Goal: Task Accomplishment & Management: Use online tool/utility

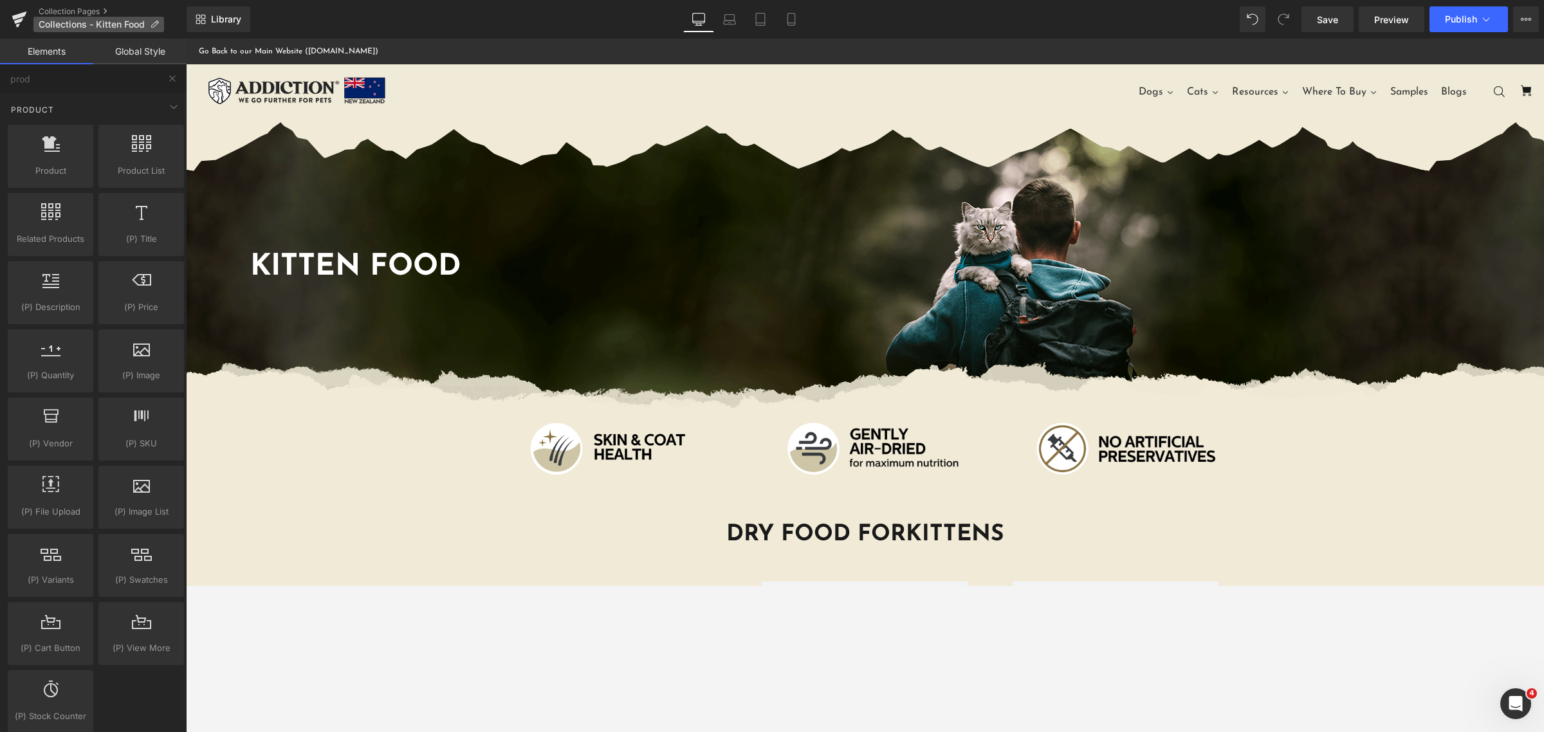
click at [95, 26] on span "Collections - Kitten Food" at bounding box center [92, 24] width 106 height 10
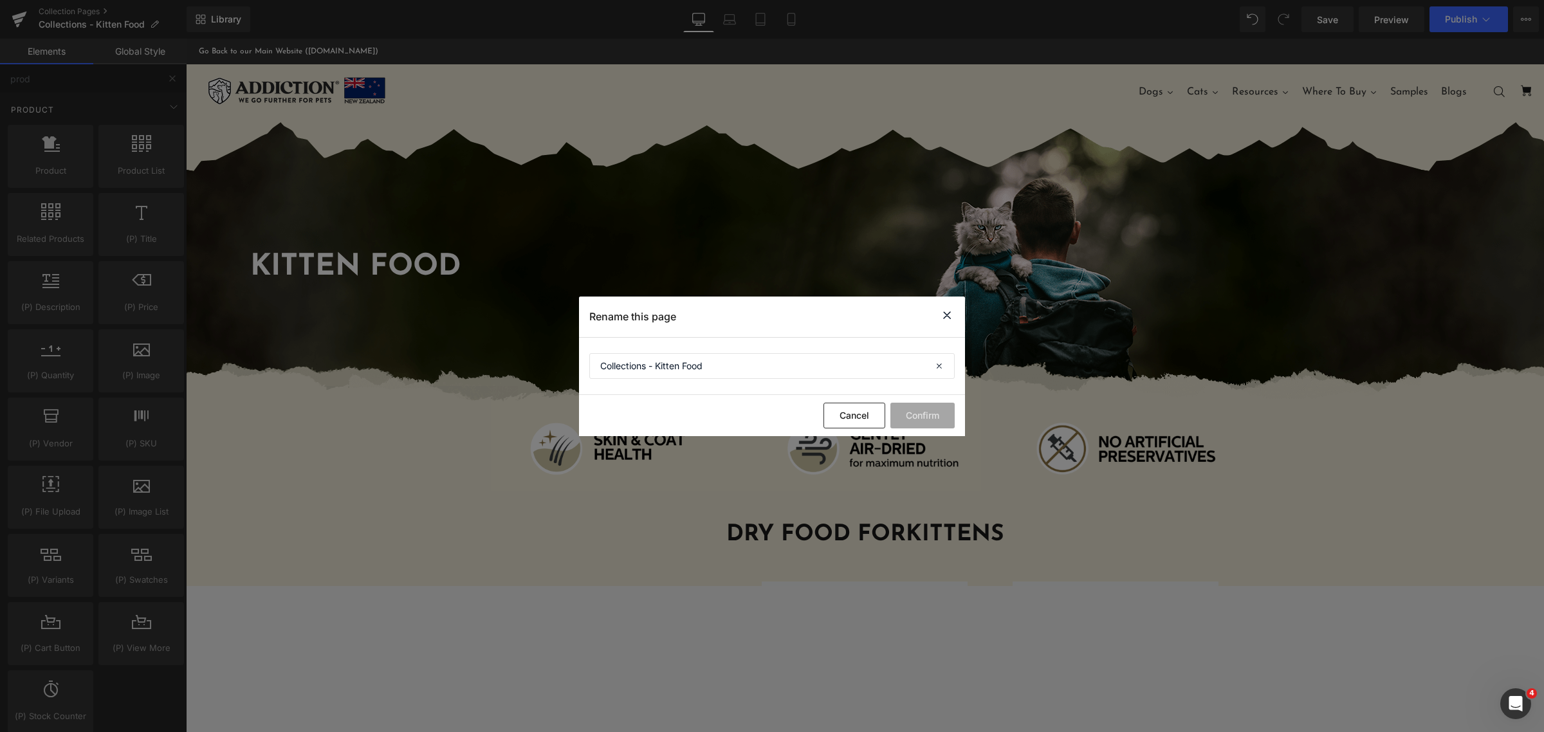
click at [941, 315] on icon at bounding box center [947, 316] width 15 height 16
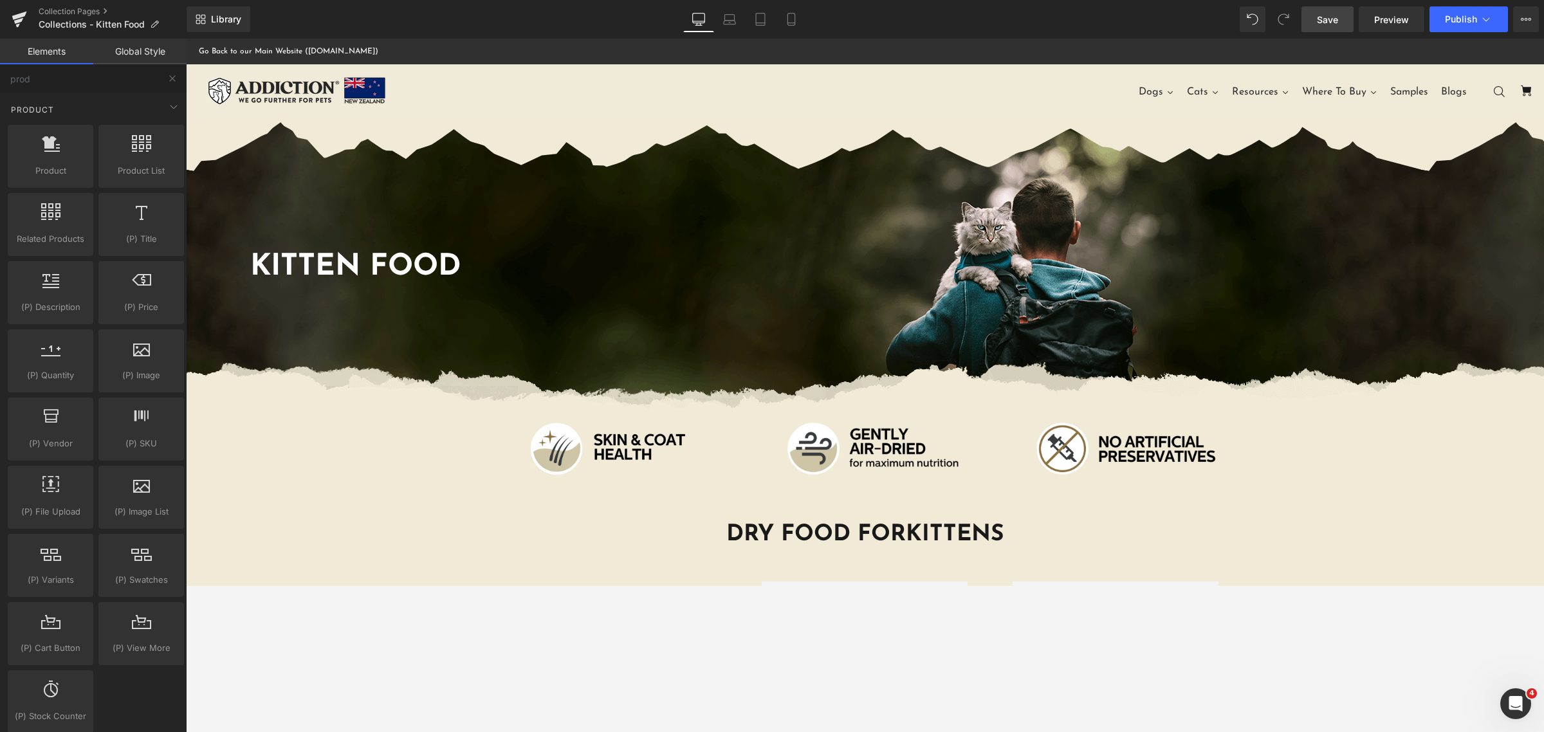
click at [1321, 10] on link "Save" at bounding box center [1328, 19] width 52 height 26
click at [81, 10] on link "Collection Pages" at bounding box center [113, 11] width 148 height 10
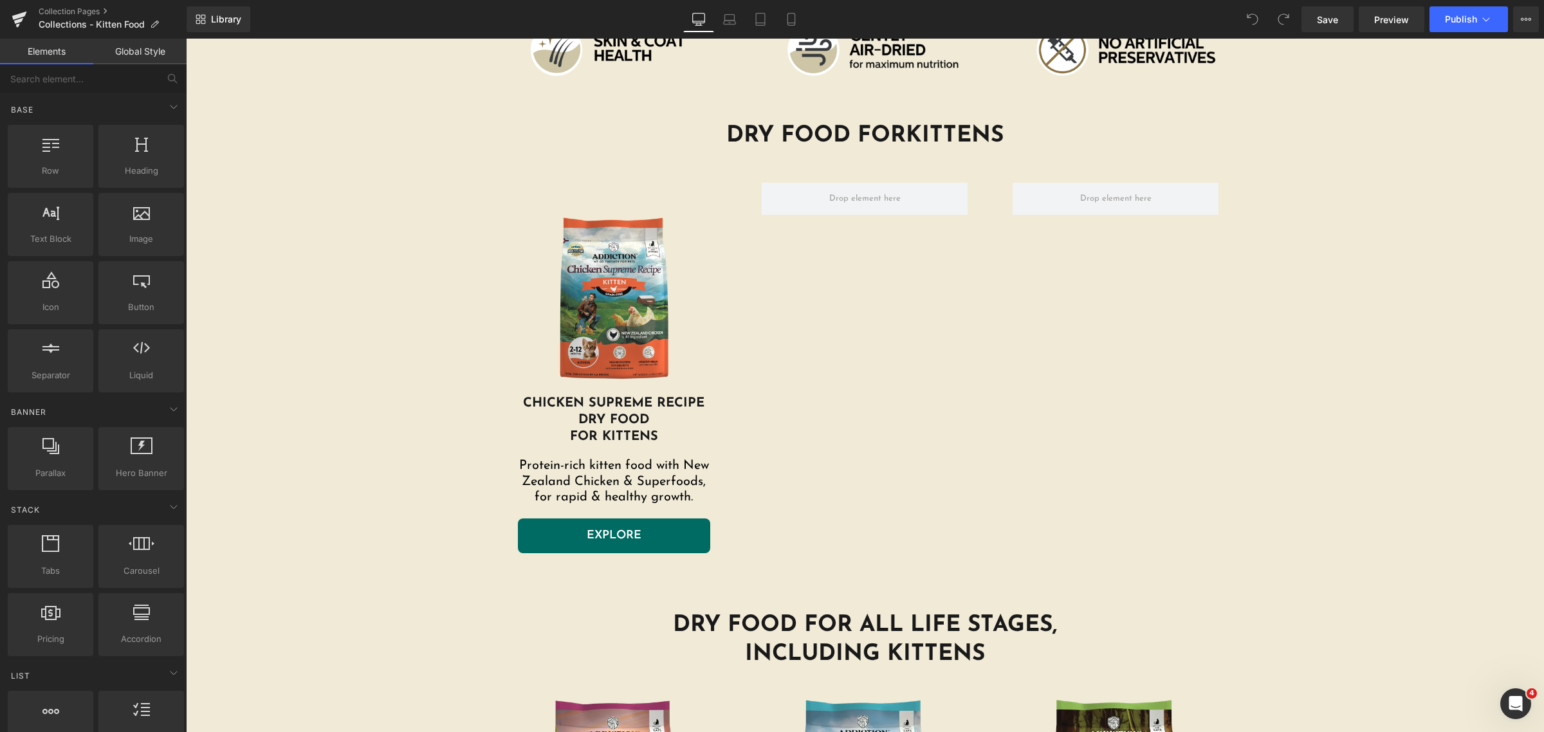
scroll to position [402, 0]
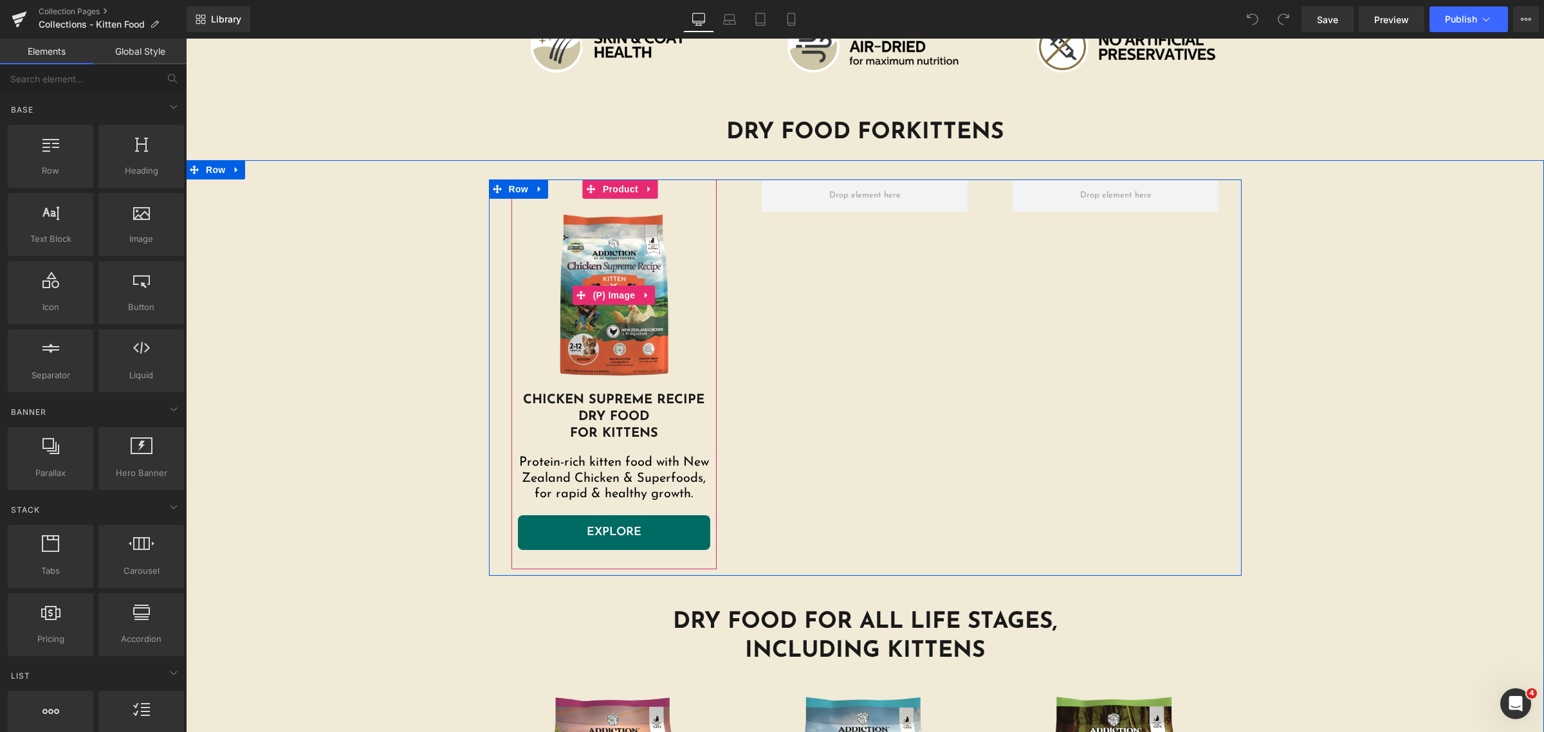
click at [622, 348] on img at bounding box center [614, 295] width 193 height 193
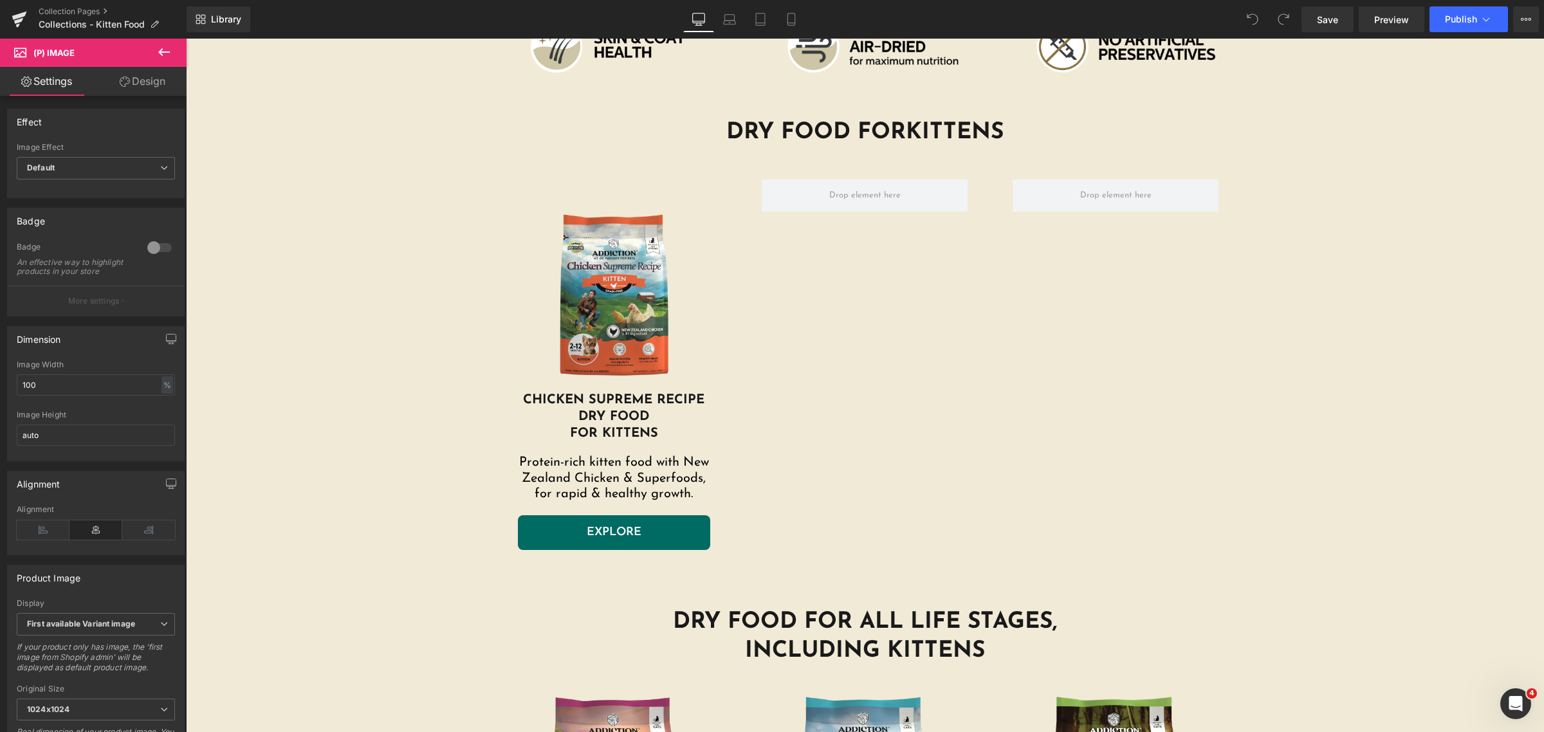
click at [127, 74] on link "Design" at bounding box center [142, 81] width 93 height 29
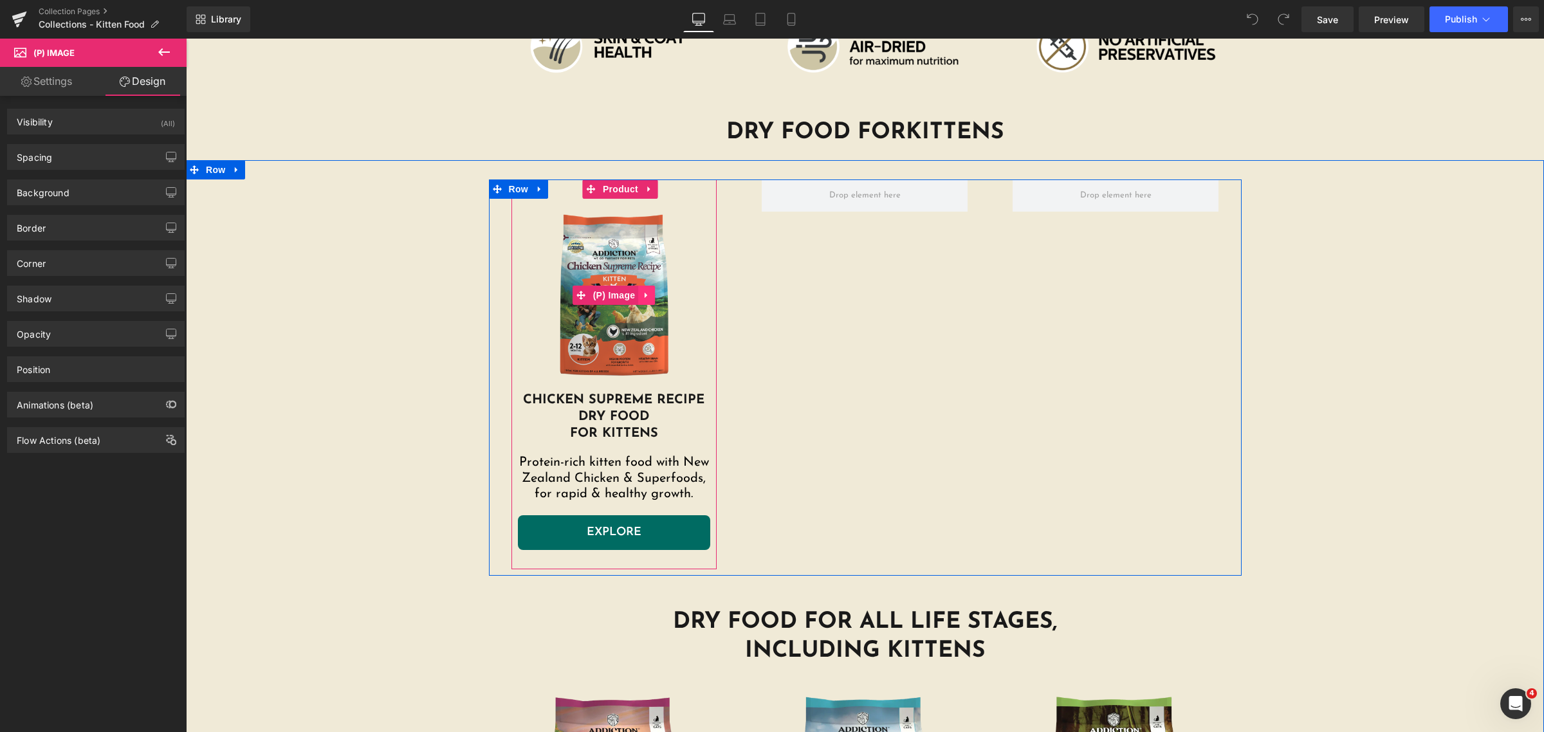
click at [642, 294] on icon at bounding box center [646, 296] width 9 height 10
click at [612, 358] on img at bounding box center [614, 295] width 193 height 193
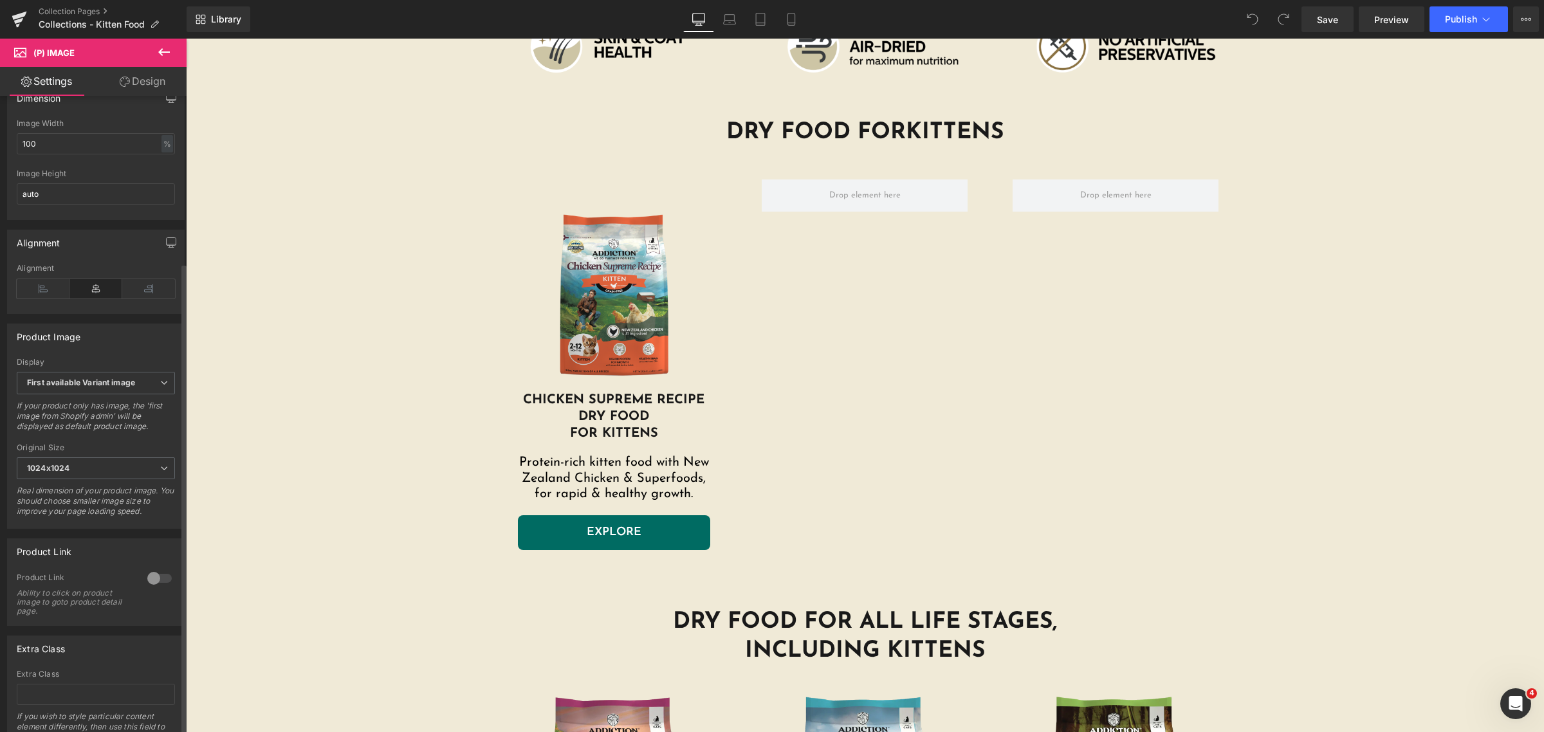
scroll to position [320, 0]
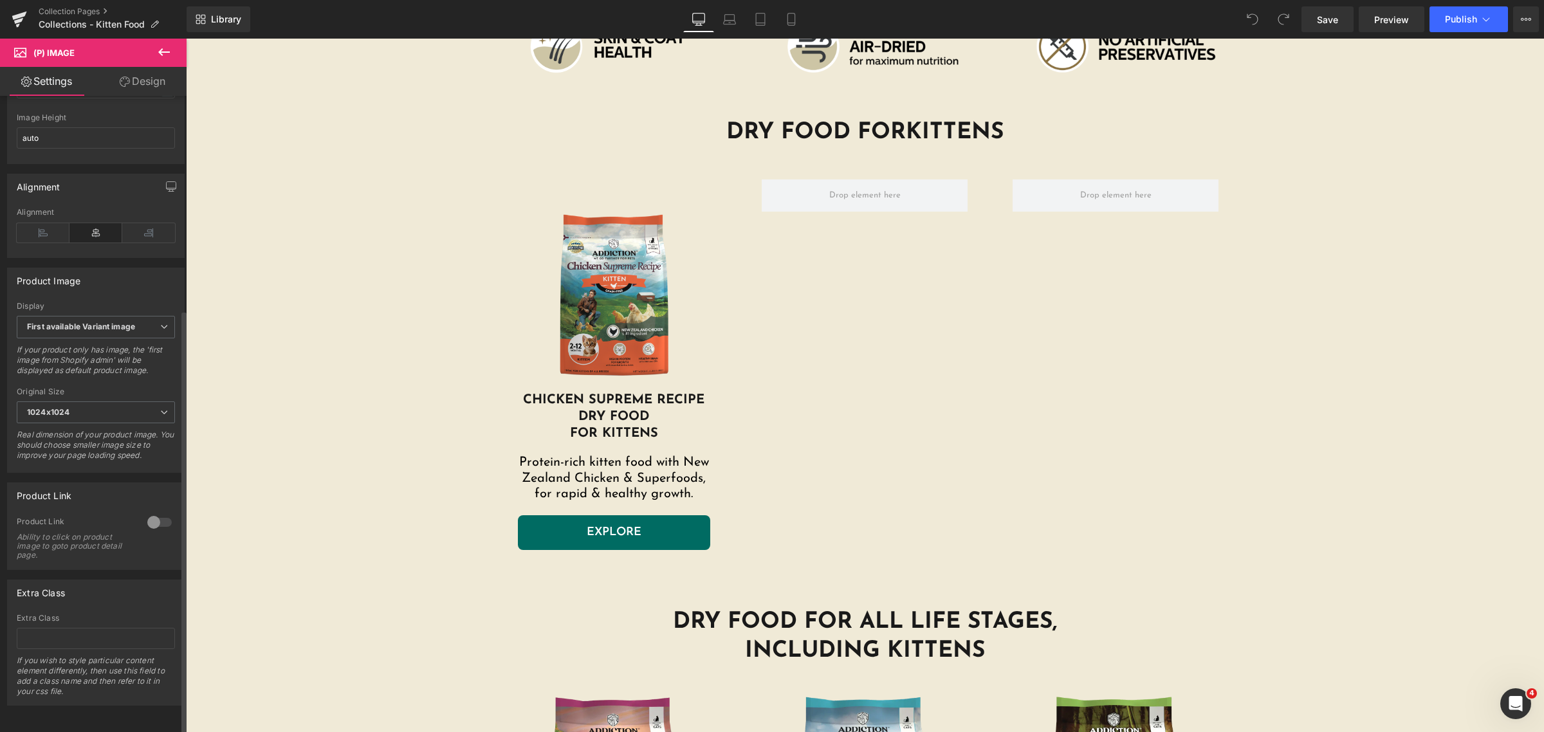
click at [148, 512] on div at bounding box center [159, 522] width 31 height 21
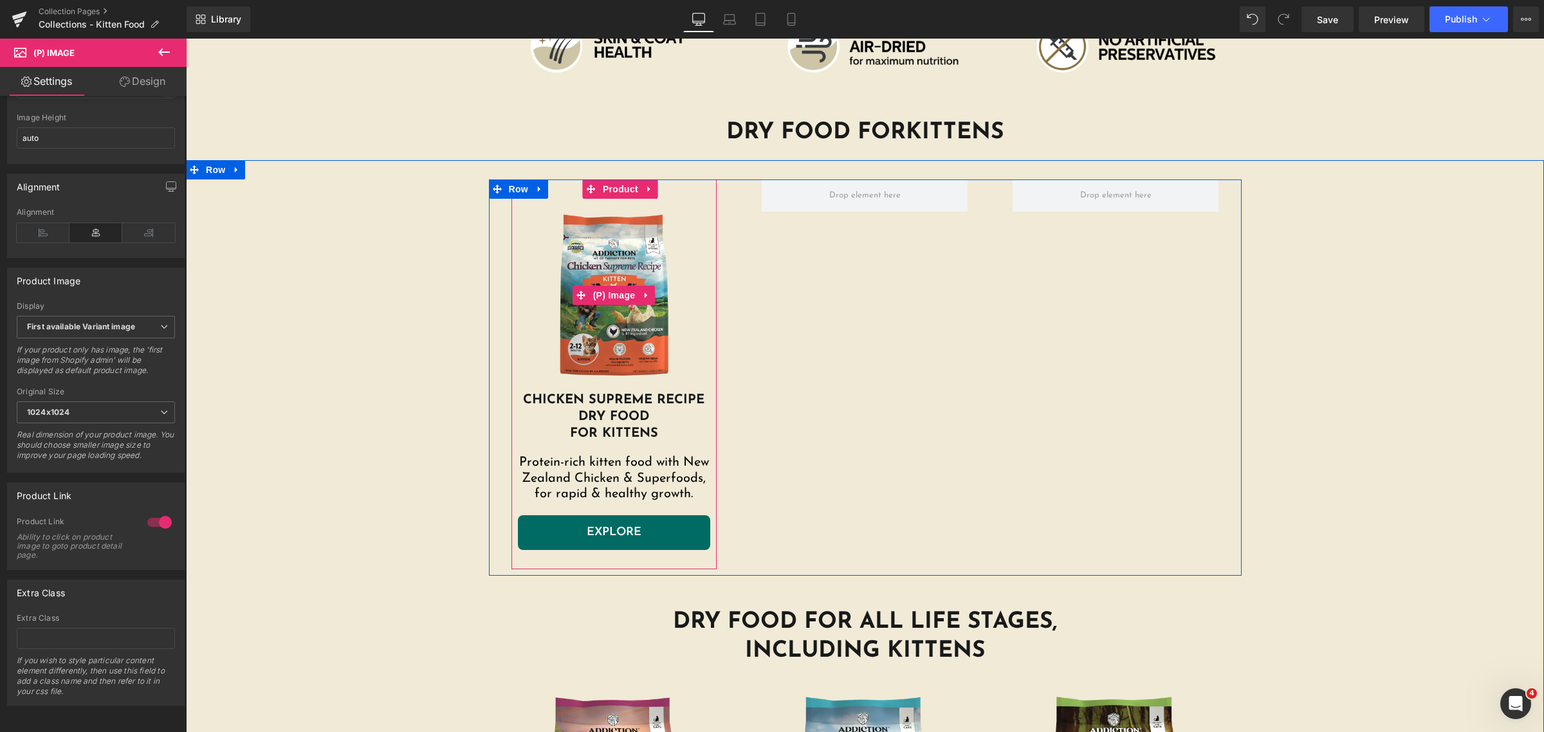
click at [609, 343] on img at bounding box center [614, 295] width 193 height 193
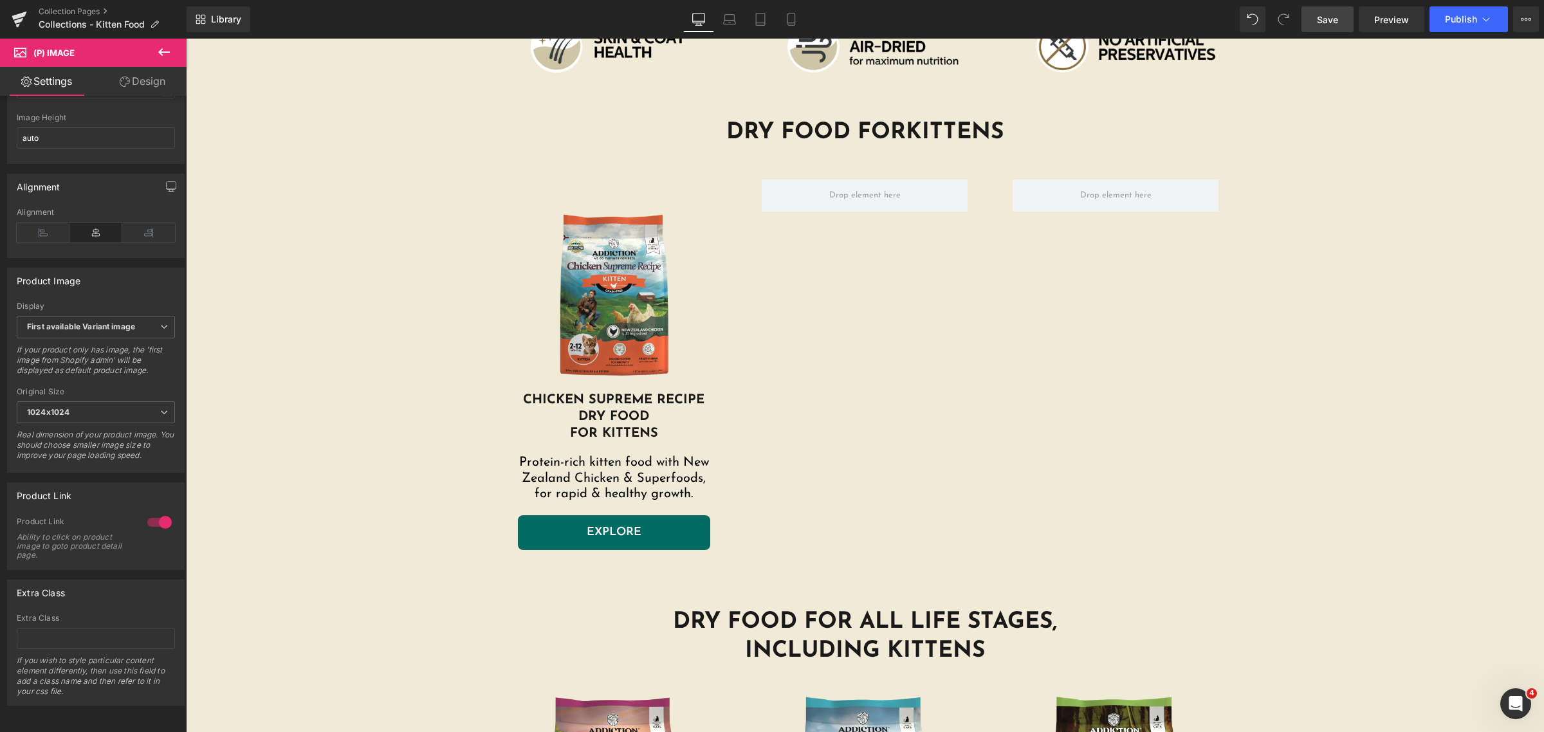
click at [1324, 26] on link "Save" at bounding box center [1328, 19] width 52 height 26
click at [1467, 17] on span "Publish" at bounding box center [1461, 19] width 32 height 10
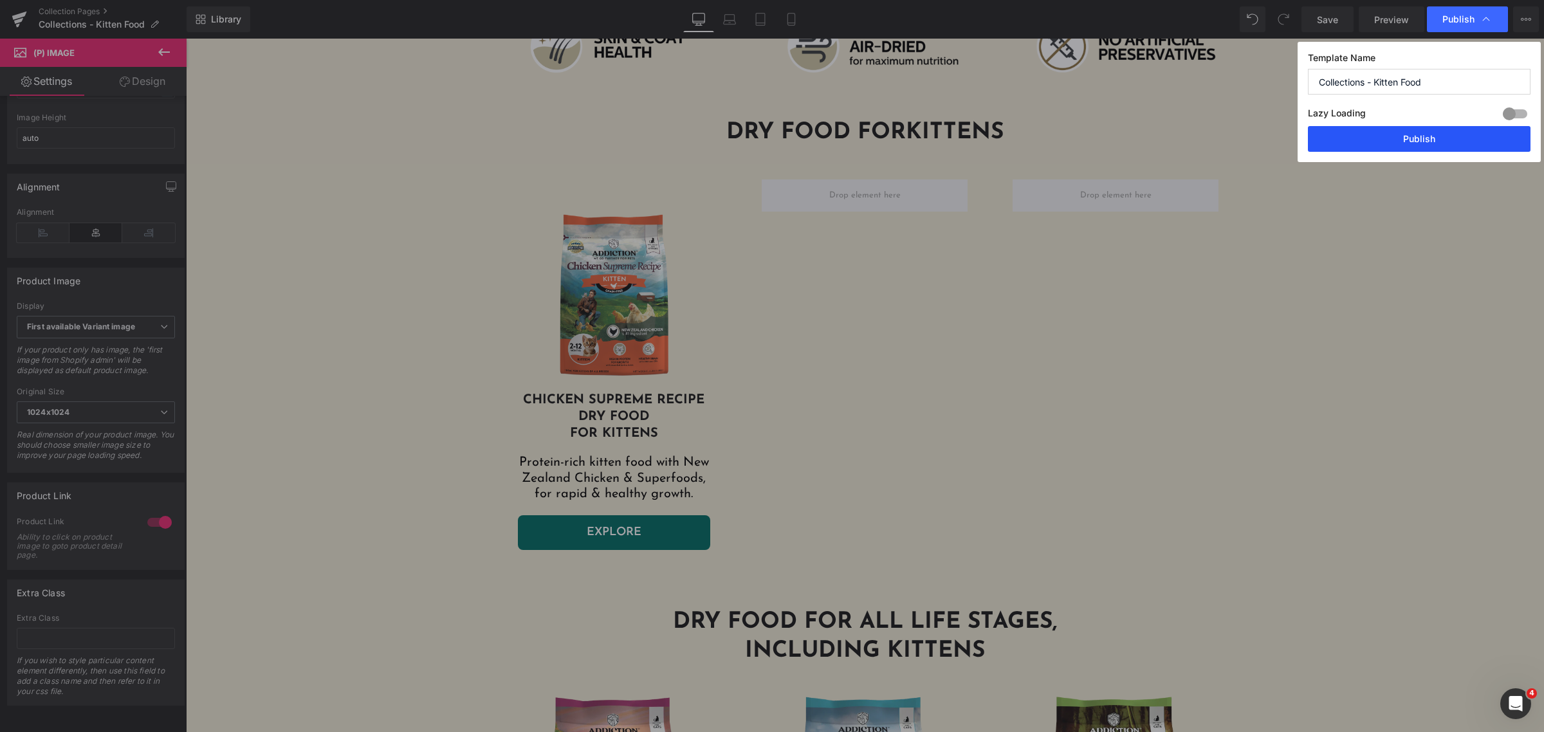
click at [1366, 135] on button "Publish" at bounding box center [1419, 139] width 223 height 26
